Goal: Communication & Community: Share content

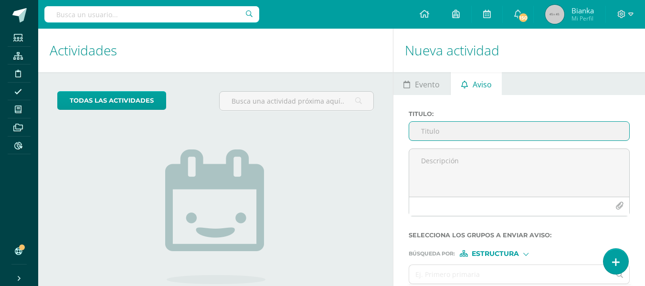
click at [459, 134] on input "Titulo :" at bounding box center [519, 131] width 220 height 19
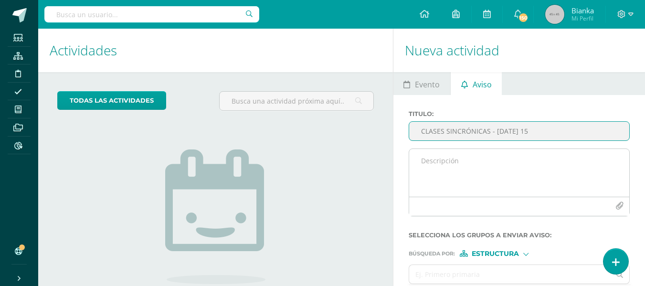
type input "CLASES SINCRÓNICAS - [DATE] 15"
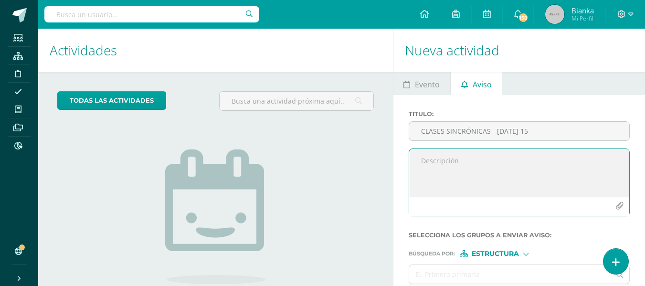
click at [462, 151] on textarea at bounding box center [519, 173] width 220 height 48
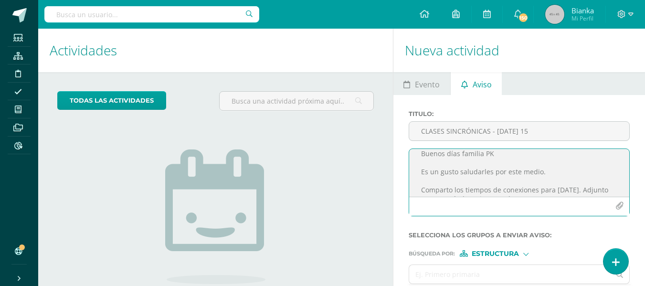
scroll to position [6, 0]
type textarea "Buenos días familia PK Es un gusto saludarles por este medio. Comparto los tiem…"
click at [617, 204] on icon "button" at bounding box center [619, 206] width 8 height 8
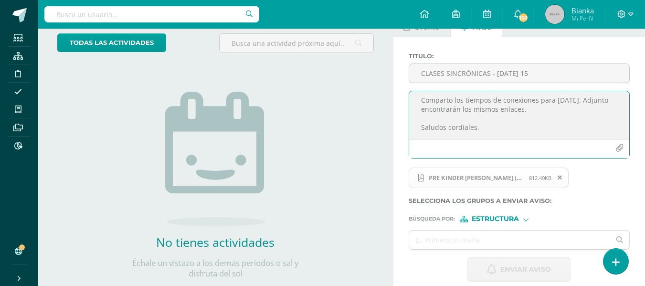
scroll to position [58, 0]
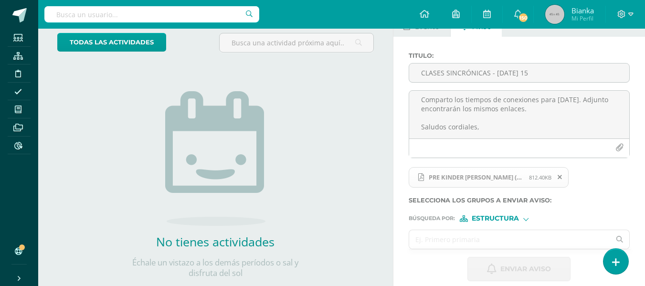
click at [508, 244] on input "text" at bounding box center [509, 239] width 201 height 19
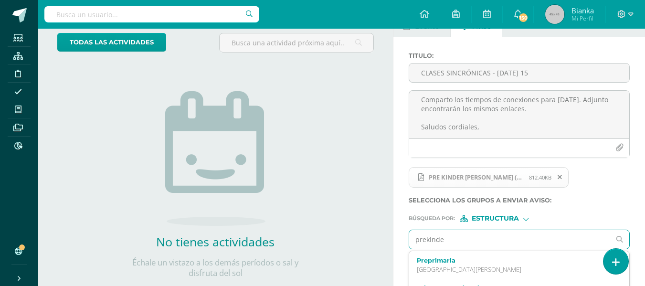
type input "prekinder"
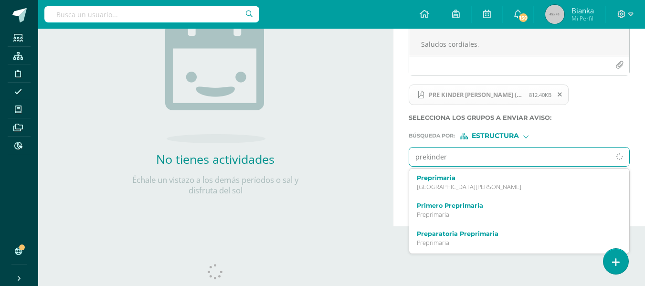
scroll to position [142, 0]
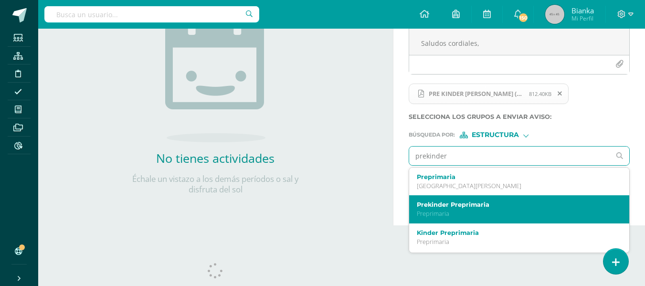
click at [462, 204] on label "Prekinder Preprimaria" at bounding box center [515, 204] width 197 height 7
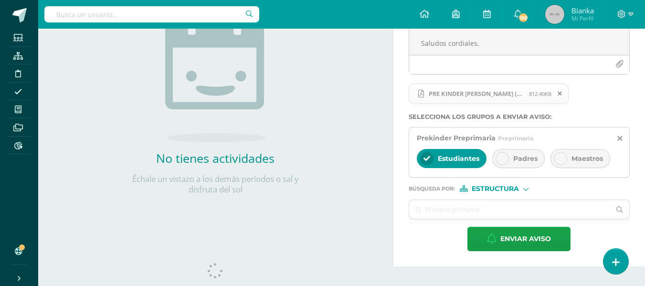
click at [506, 155] on div at bounding box center [501, 158] width 13 height 13
click at [445, 160] on span "Estudiantes" at bounding box center [459, 158] width 42 height 9
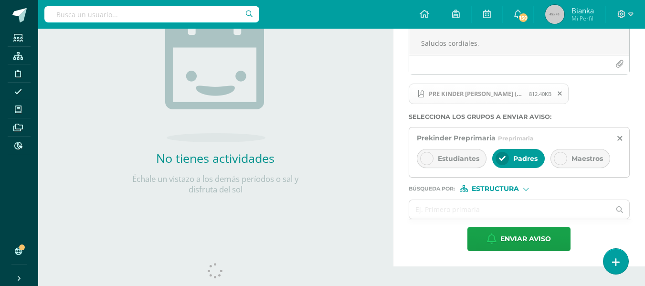
click at [616, 79] on div "Buenos días familia PK Es un gusto saludarles por este medio. Comparto los tiem…" at bounding box center [519, 44] width 229 height 75
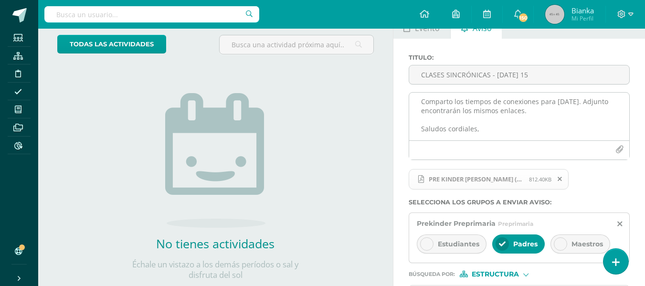
scroll to position [0, 0]
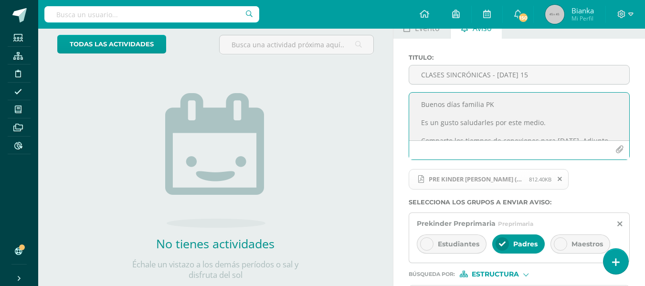
click at [493, 104] on textarea "Buenos días familia PK Es un gusto saludarles por este medio. Comparto los tiem…" at bounding box center [519, 117] width 220 height 48
click at [505, 119] on textarea "Buenos días familia PK. Es un gusto saludarles por este medio. Comparto los tie…" at bounding box center [519, 117] width 220 height 48
click at [552, 115] on textarea "Buenos días familia PK. Es un gusto saludarles por este medio. Comparto los tie…" at bounding box center [519, 117] width 220 height 48
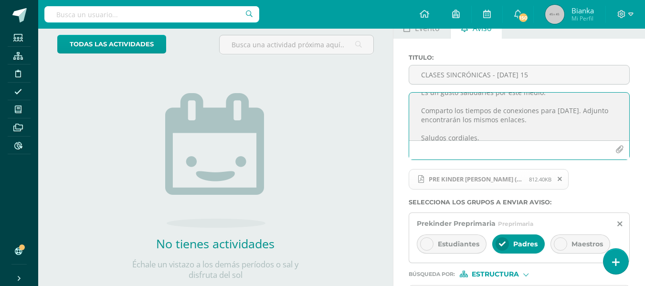
scroll to position [26, 0]
click at [558, 119] on textarea "Buenos días familia PK. Es un gusto saludarles por este medio. Comparto los tie…" at bounding box center [519, 117] width 220 height 48
click at [577, 124] on textarea "Buenos días familia PK. Es un gusto saludarles por este medio. Comparto los tie…" at bounding box center [519, 117] width 220 height 48
click at [541, 122] on textarea "Buenos días familia PK. Es un gusto saludarles por este medio. Comparto los tie…" at bounding box center [519, 117] width 220 height 48
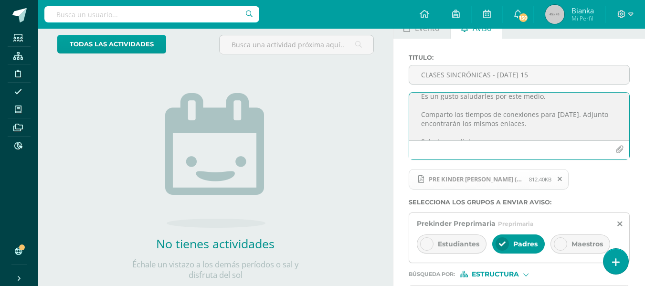
click at [541, 122] on textarea "Buenos días familia PK. Es un gusto saludarles por este medio. Comparto los tie…" at bounding box center [519, 117] width 220 height 48
click at [548, 124] on textarea "Buenos días familia PK. Es un gusto saludarles por este medio. Comparto los tie…" at bounding box center [519, 117] width 220 height 48
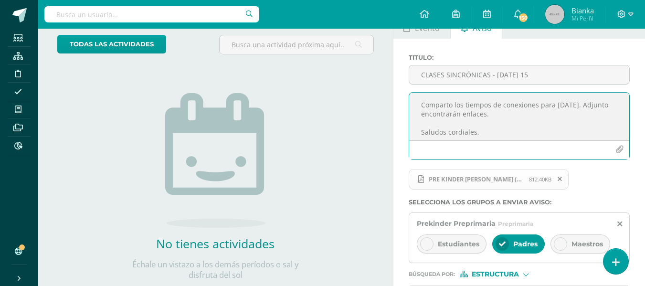
scroll to position [38, 0]
click at [549, 114] on textarea "Buenos días familia PK. Es un gusto saludarles por este medio. Comparto los tie…" at bounding box center [519, 117] width 220 height 48
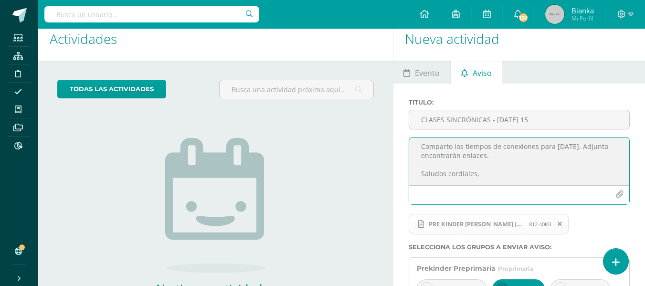
scroll to position [162, 0]
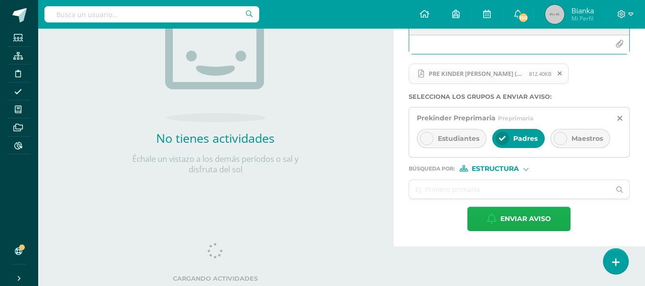
type textarea "Buenos días familia PK. Es un gusto saludarles por este medio. Comparto los tie…"
click at [516, 222] on span "Enviar aviso" at bounding box center [525, 218] width 51 height 23
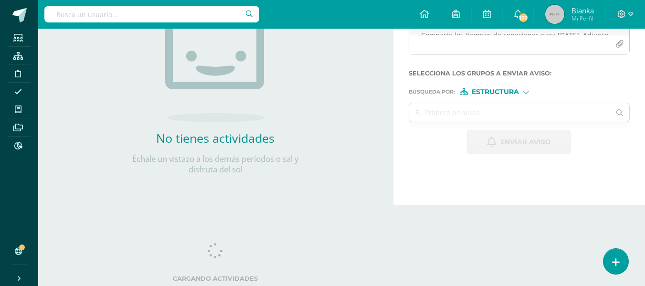
scroll to position [0, 0]
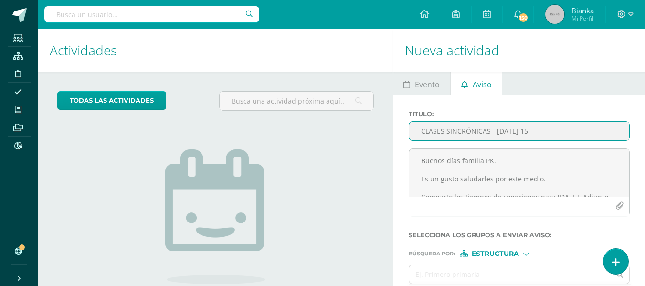
click at [472, 124] on input "CLASES SINCRÓNICAS - [DATE] 15" at bounding box center [519, 131] width 220 height 19
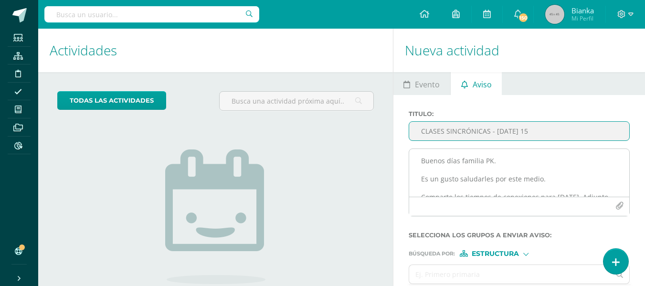
type input "CLASES SINCRÓNICAS - [DATE] 15"
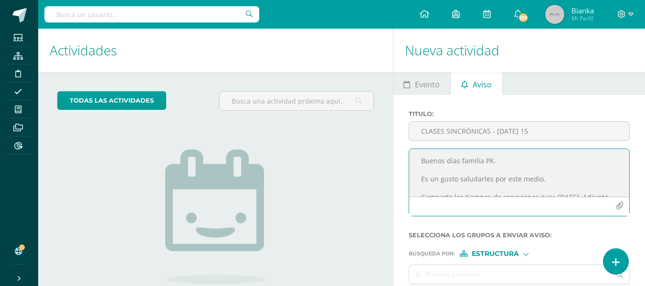
click at [483, 163] on textarea "Buenos días familia PK. Es un gusto saludarles por este medio. Comparto los tie…" at bounding box center [519, 173] width 220 height 48
type textarea "Buenos días familias de K Es un gusto saludarles por este medio."
drag, startPoint x: 542, startPoint y: 181, endPoint x: 401, endPoint y: 162, distance: 142.0
click at [401, 162] on div "Titulo : CLASES SINCRÓNICAS - [DATE] 15 Buenos días familias de K Es un gusto s…" at bounding box center [519, 213] width 252 height 236
paste textarea "Buenos días familia PK. Es un gusto saludarles por este medio. Comparto los tie…"
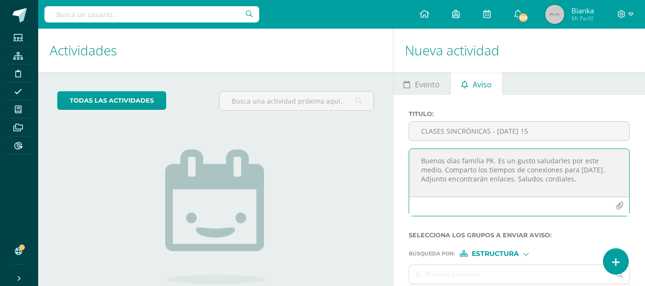
click at [496, 159] on textarea "Buenos días familia PK. Es un gusto saludarles por este medio. Comparto los tie…" at bounding box center [519, 173] width 220 height 48
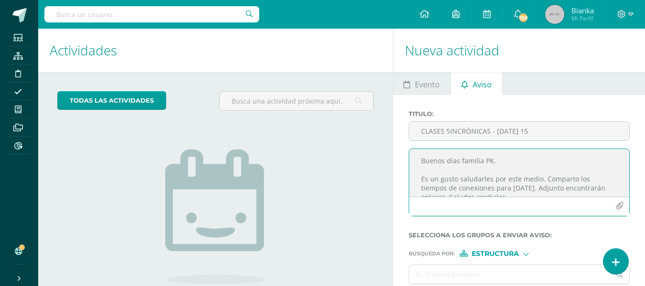
click at [490, 159] on textarea "Buenos días familia PK. Es un gusto saludarles por este medio. Comparto los tie…" at bounding box center [519, 173] width 220 height 48
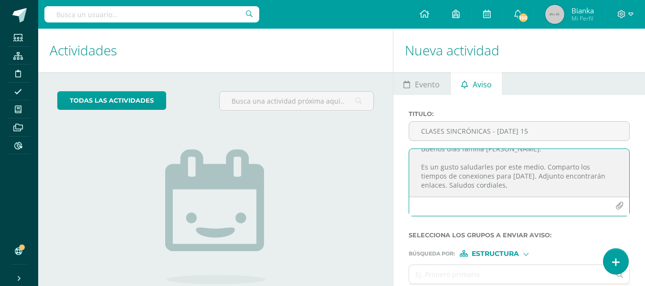
scroll to position [30, 0]
click at [498, 178] on textarea "Buenos días familia [PERSON_NAME]. Es un gusto saludarles por este medio. Compa…" at bounding box center [519, 173] width 220 height 48
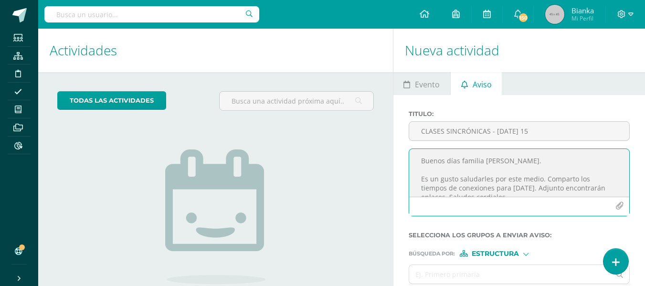
type textarea "Buenos días familia [PERSON_NAME]. Es un gusto saludarles por este medio. Compa…"
click at [619, 206] on icon "button" at bounding box center [619, 206] width 8 height 8
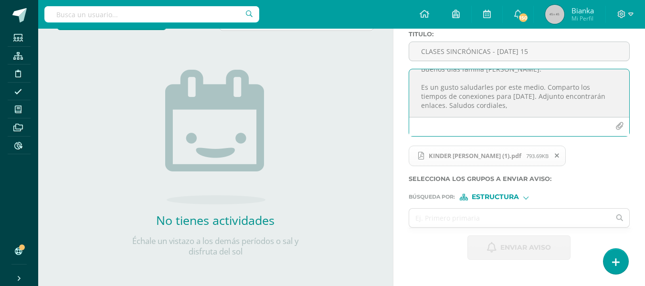
scroll to position [80, 0]
click at [482, 222] on input "text" at bounding box center [509, 217] width 201 height 19
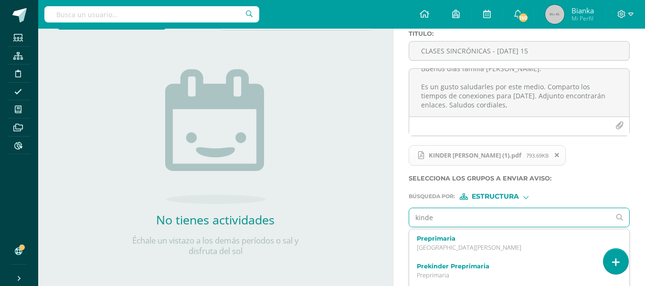
type input "kinder"
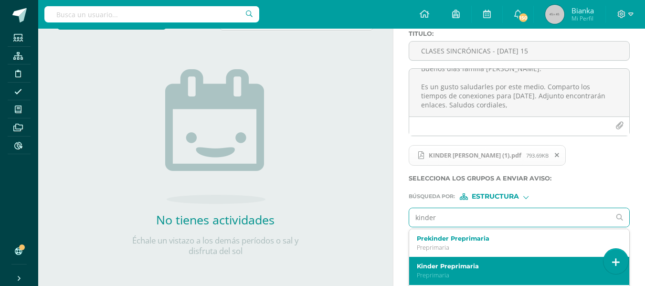
click at [452, 266] on label "Kinder Preprimaria" at bounding box center [515, 265] width 197 height 7
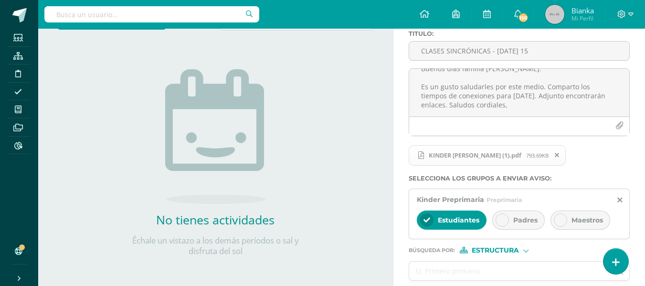
click at [498, 221] on div at bounding box center [501, 219] width 13 height 13
click at [441, 216] on span "Estudiantes" at bounding box center [459, 220] width 42 height 9
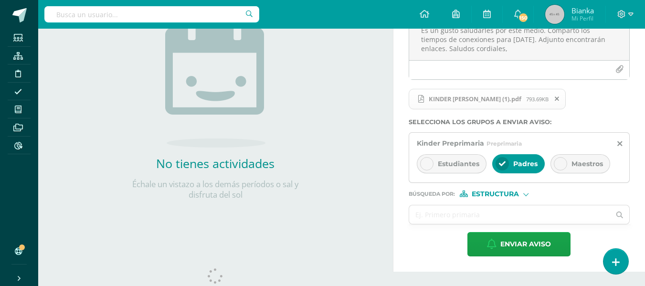
scroll to position [139, 0]
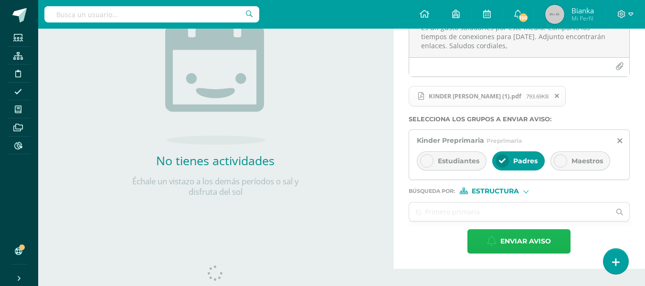
click at [514, 240] on span "Enviar aviso" at bounding box center [525, 241] width 51 height 23
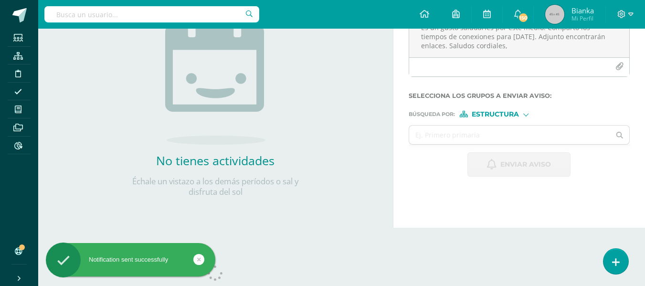
scroll to position [0, 0]
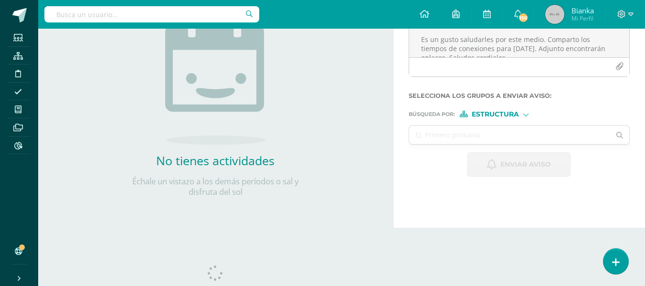
click at [612, 181] on div "Titulo : CLASES SINCRÓNICAS - [DATE] 15 Buenos días familia [PERSON_NAME]. Es u…" at bounding box center [519, 74] width 252 height 236
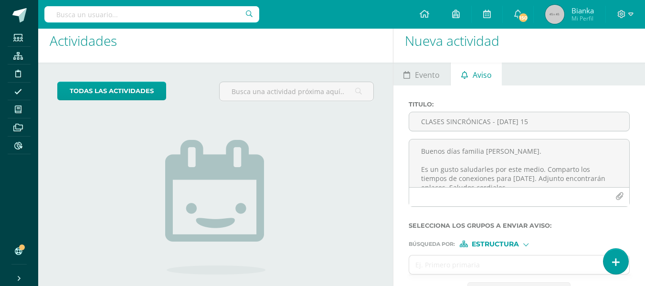
scroll to position [9, 0]
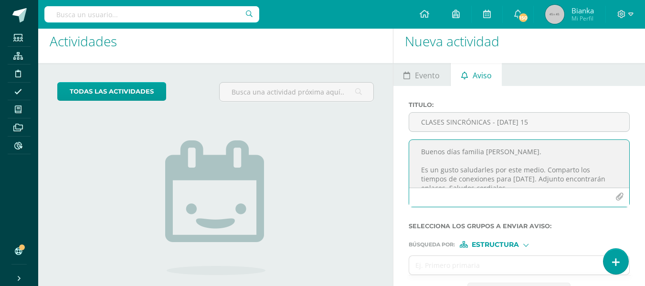
click at [457, 154] on textarea "Buenos días familia [PERSON_NAME]. Es un gusto saludarles por este medio. Compa…" at bounding box center [519, 164] width 220 height 48
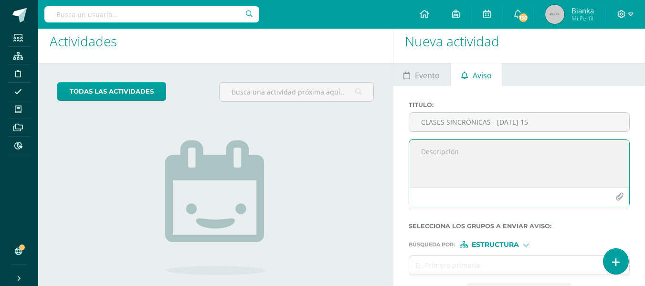
paste textarea "Buenos días familia PK. Es un gusto saludarles por este medio. Comparto los tie…"
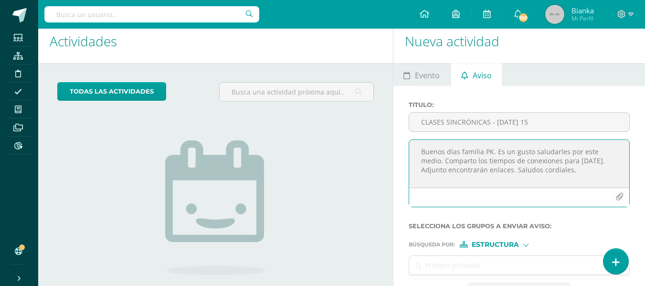
scroll to position [0, 0]
click at [493, 152] on textarea "Buenos días familia PK. Es un gusto saludarles por este medio. Comparto los tie…" at bounding box center [519, 164] width 220 height 48
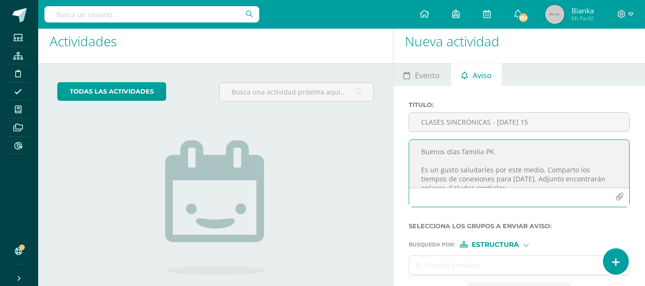
click at [491, 151] on textarea "Buenos días familia PK. Es un gusto saludarles por este medio. Comparto los tie…" at bounding box center [519, 164] width 220 height 48
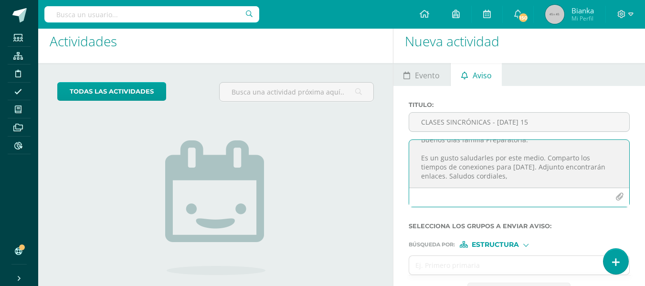
scroll to position [30, 0]
click at [475, 178] on textarea "Buenos días familia Preparatoria. Es un gusto saludarles por este medio. Compar…" at bounding box center [519, 164] width 220 height 48
click at [515, 160] on textarea "Buenos días familia Preparatoria. Es un gusto saludarles por este medio. Compar…" at bounding box center [519, 164] width 220 height 48
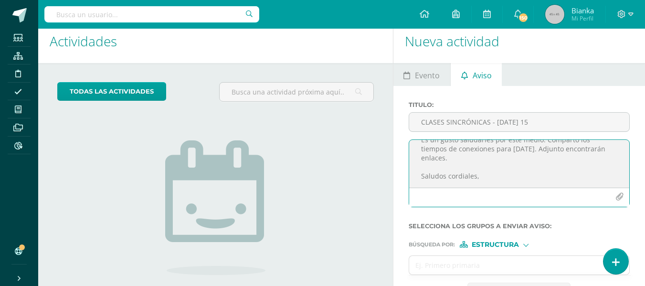
scroll to position [48, 0]
type textarea "Buenos días familia Preparatoria. Es un gusto saludarles por este medio. Compar…"
click at [623, 196] on button "button" at bounding box center [619, 197] width 19 height 19
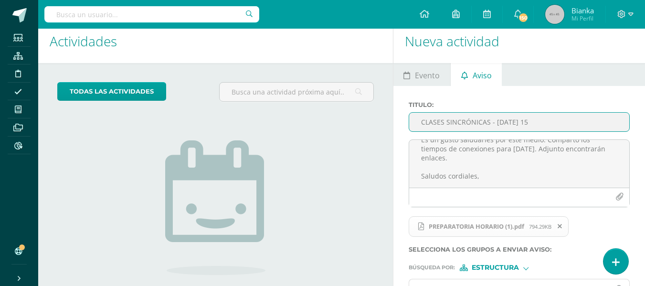
click at [437, 127] on input "CLASES SINCRÓNICAS - [DATE] 15" at bounding box center [519, 122] width 220 height 19
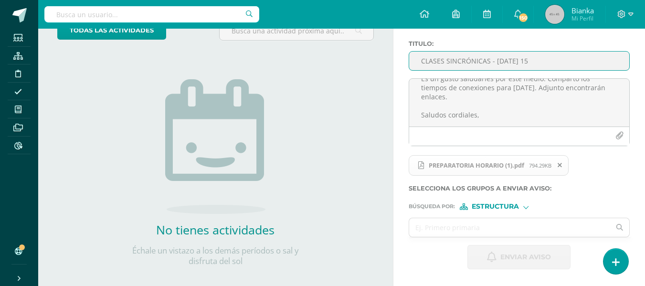
scroll to position [74, 0]
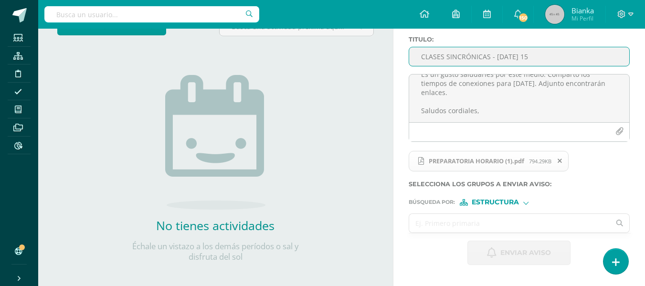
type input "CLASES SINCRÓNICAS - [DATE] 15"
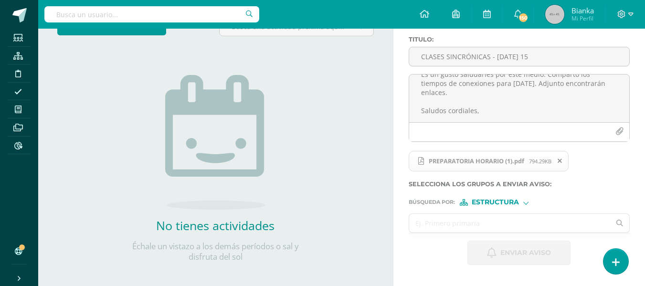
click at [525, 215] on input "text" at bounding box center [509, 223] width 201 height 19
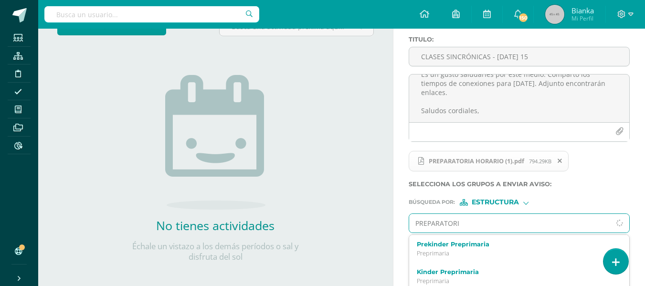
type input "PREPARATORIA"
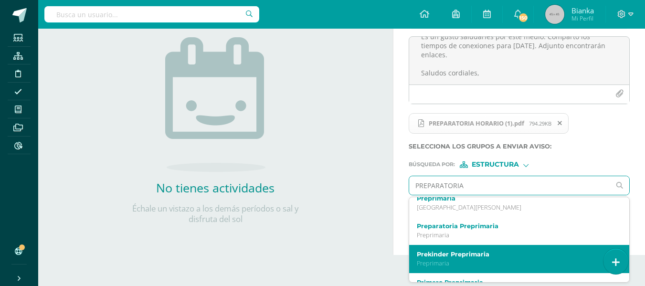
scroll to position [8, 0]
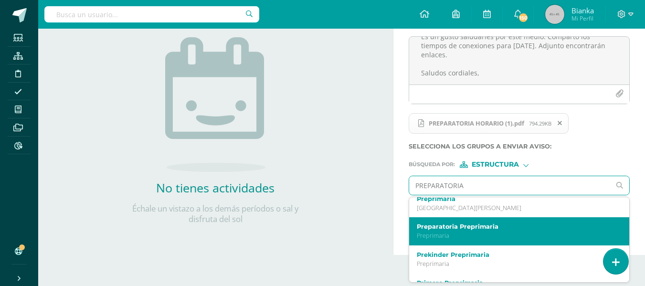
click at [487, 239] on p "Preprimaria" at bounding box center [515, 235] width 197 height 8
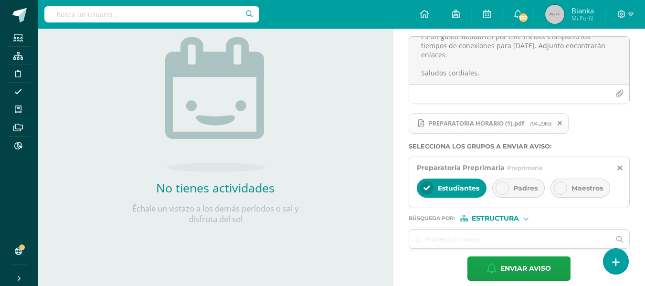
click at [504, 187] on icon at bounding box center [502, 188] width 7 height 7
click at [462, 183] on div "Estudiantes" at bounding box center [452, 187] width 70 height 19
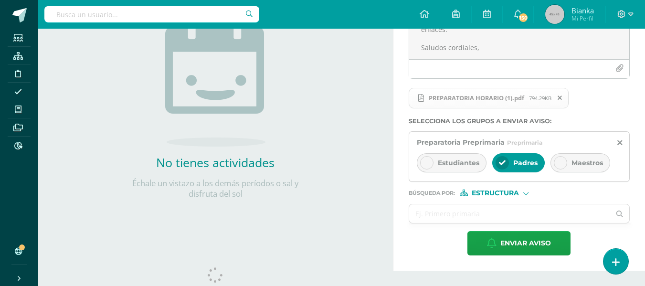
scroll to position [138, 0]
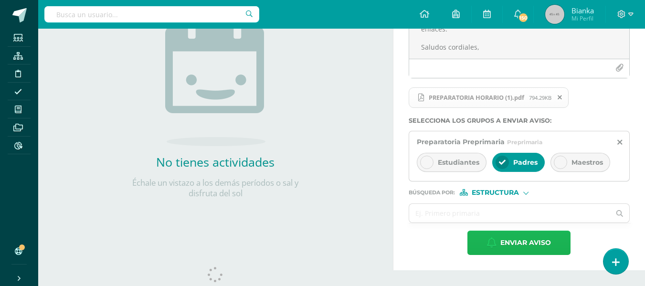
click at [498, 244] on button "Enviar aviso" at bounding box center [518, 243] width 103 height 24
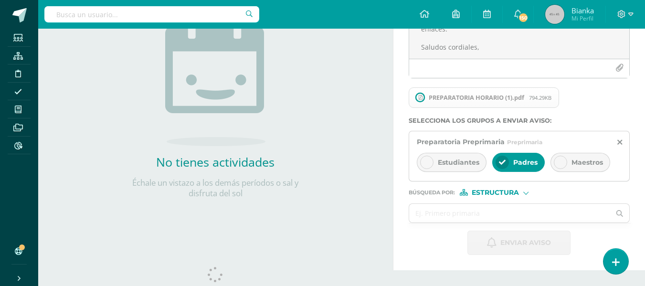
scroll to position [0, 0]
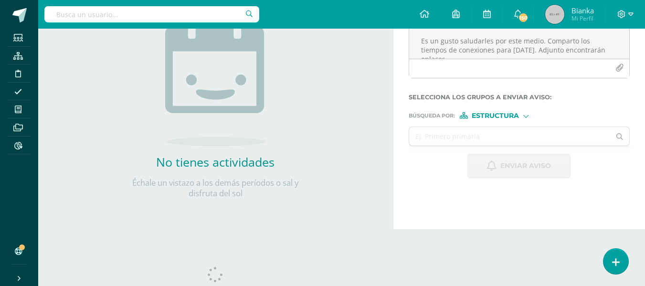
click at [606, 100] on label "Selecciona los grupos a enviar aviso :" at bounding box center [519, 97] width 221 height 7
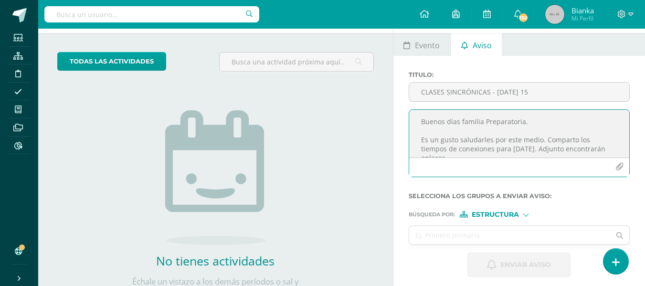
click at [483, 142] on textarea "Buenos días familia Preparatoria. Es un gusto saludarles por este medio. Compar…" at bounding box center [519, 134] width 220 height 48
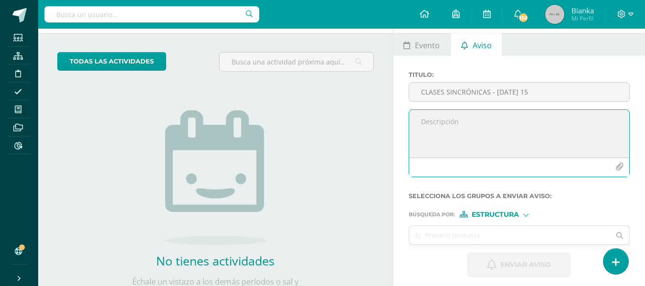
paste textarea "Buenos días familia PK. Es un gusto saludarles por este medio. Comparto los tie…"
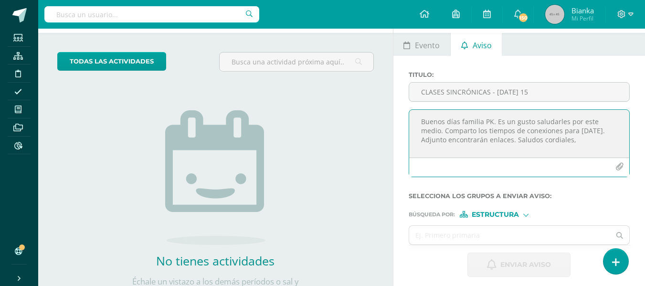
scroll to position [0, 0]
click at [496, 118] on textarea "Buenos días familia PK. Es un gusto saludarles por este medio. Comparto los tie…" at bounding box center [519, 134] width 220 height 48
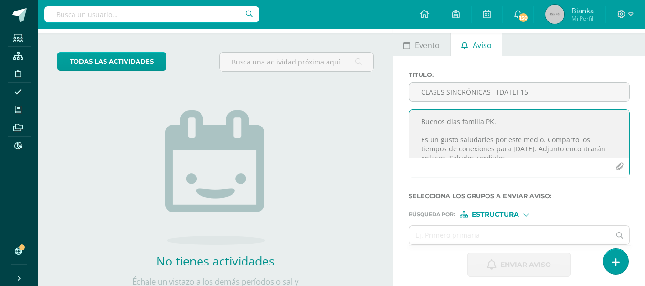
click at [492, 123] on textarea "Buenos días familia PK. Es un gusto saludarles por este medio. Comparto los tie…" at bounding box center [519, 134] width 220 height 48
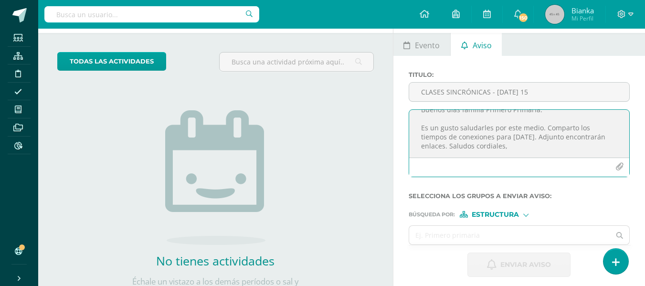
click at [517, 128] on textarea "Buenos días familia Primero Primaria. Es un gusto saludarles por este medio. Co…" at bounding box center [519, 134] width 220 height 48
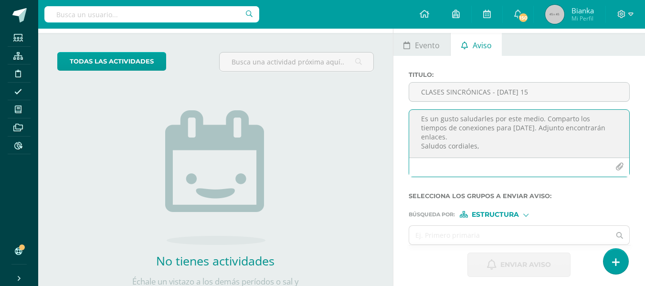
scroll to position [48, 0]
type textarea "Buenos días familia Primero Primaria. Es un gusto saludarles por este medio. Co…"
click at [624, 166] on button "button" at bounding box center [619, 166] width 19 height 19
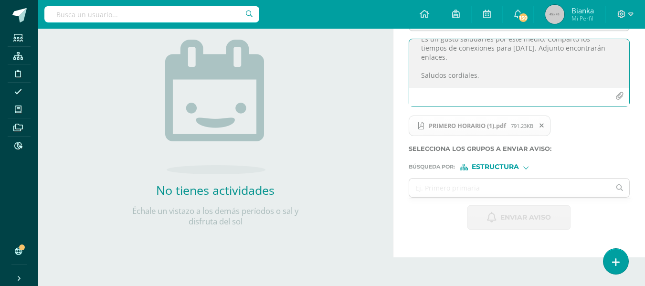
scroll to position [111, 0]
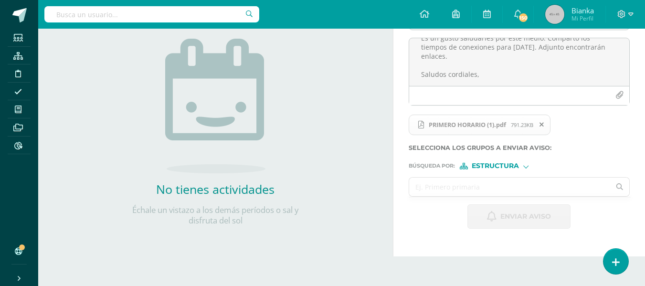
click at [487, 189] on input "text" at bounding box center [509, 187] width 201 height 19
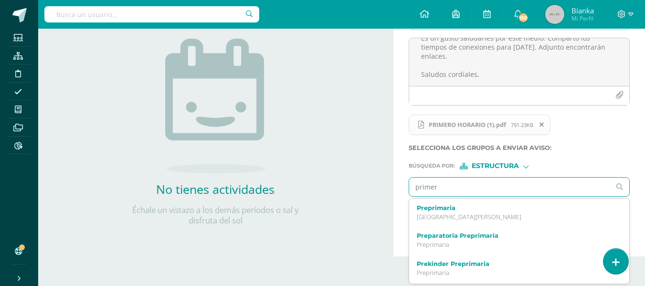
type input "primero"
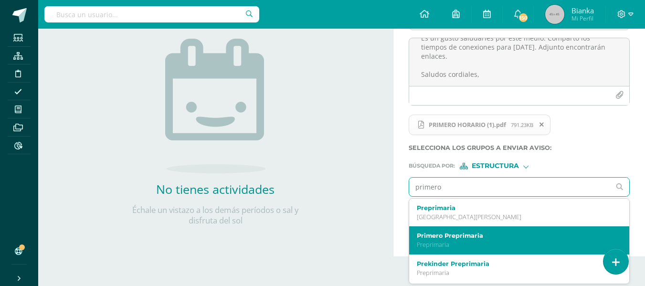
click at [466, 239] on label "Primero Preprimaria" at bounding box center [515, 235] width 197 height 7
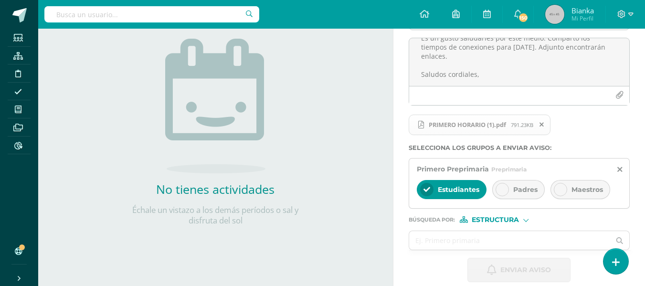
click at [499, 190] on icon at bounding box center [502, 189] width 7 height 7
click at [441, 191] on span "Estudiantes" at bounding box center [459, 189] width 42 height 9
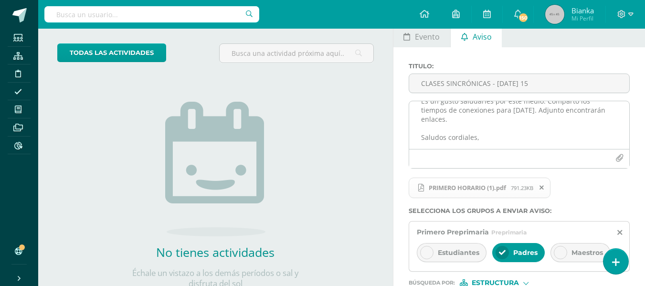
scroll to position [0, 0]
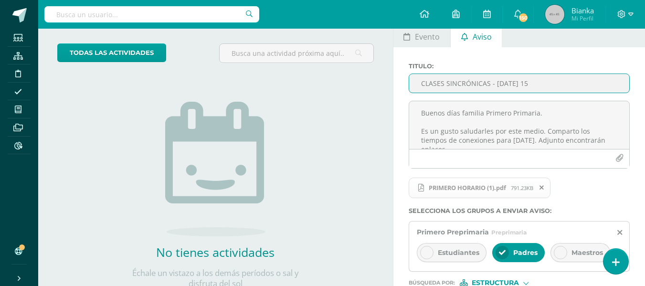
click at [458, 80] on input "CLASES SINCRÓNICAS - [DATE] 15" at bounding box center [519, 83] width 220 height 19
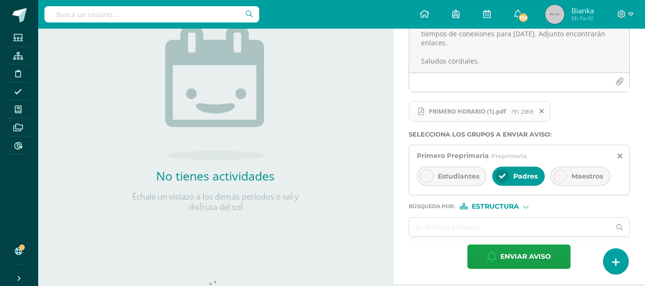
scroll to position [162, 0]
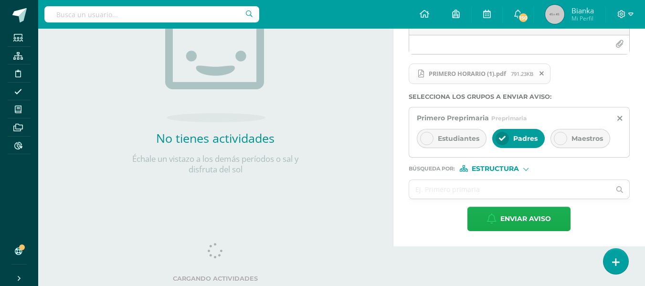
type input "CLASES SINCRÓNICAS - [DATE] 15"
click at [517, 230] on span "Enviar aviso" at bounding box center [525, 218] width 51 height 23
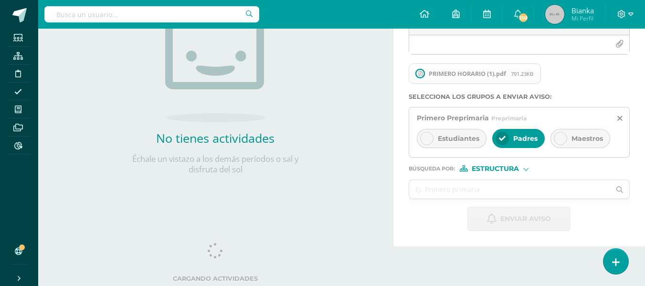
scroll to position [0, 0]
